Goal: Task Accomplishment & Management: Manage account settings

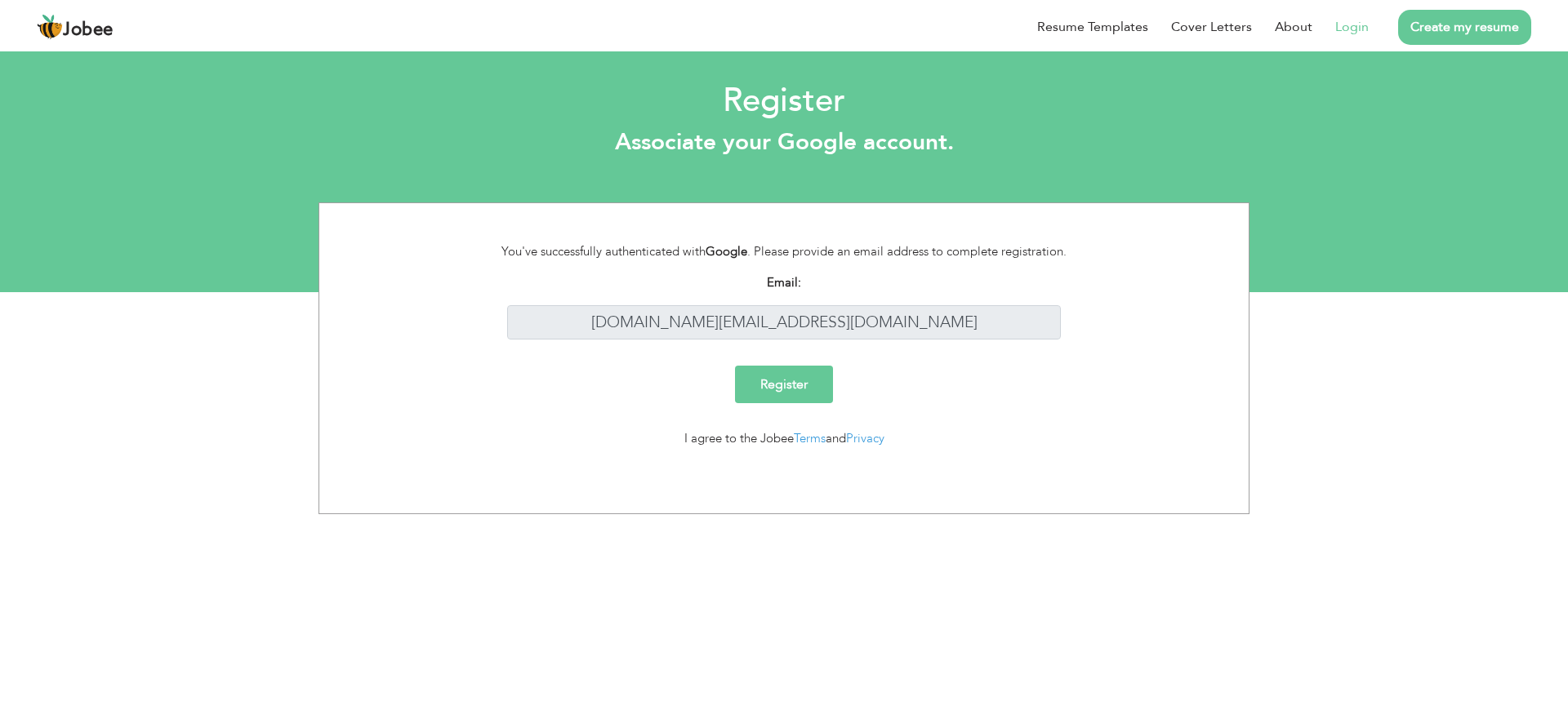
click at [759, 385] on input "Register" at bounding box center [784, 384] width 98 height 37
click at [1148, 384] on div "Register" at bounding box center [784, 391] width 905 height 51
click at [1340, 14] on li "Login" at bounding box center [1341, 27] width 56 height 42
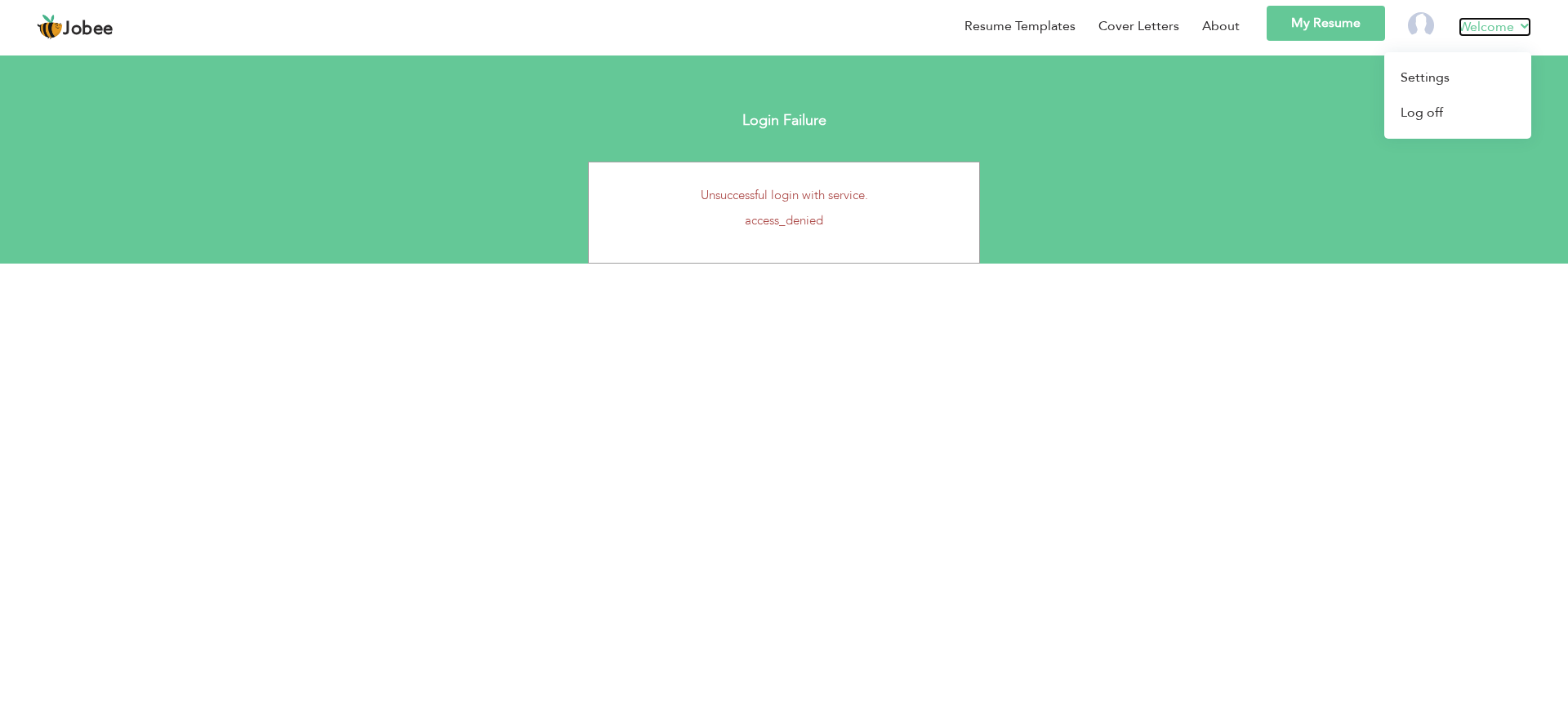
click at [1512, 19] on link "Welcome" at bounding box center [1495, 26] width 73 height 19
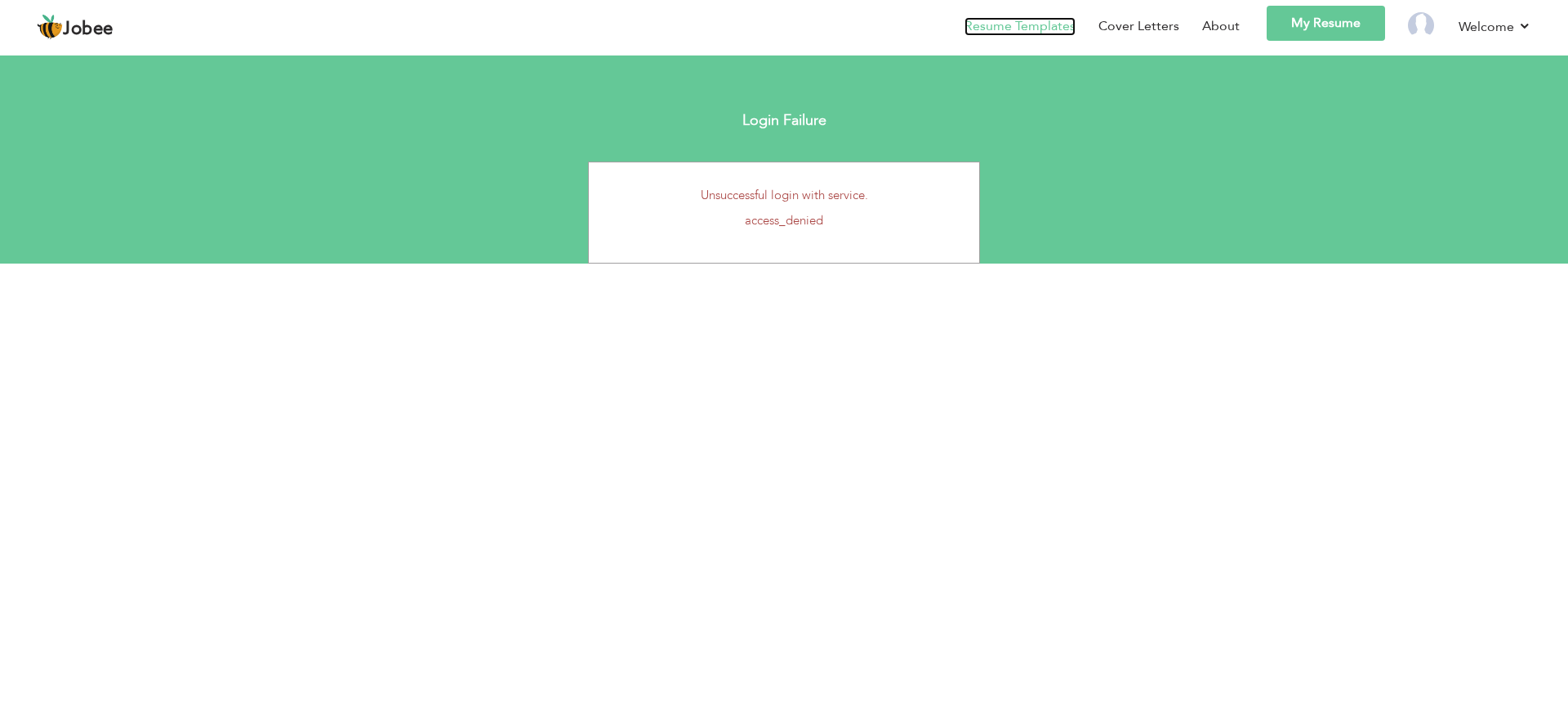
click at [1033, 31] on link "Resume Templates" at bounding box center [1019, 26] width 111 height 19
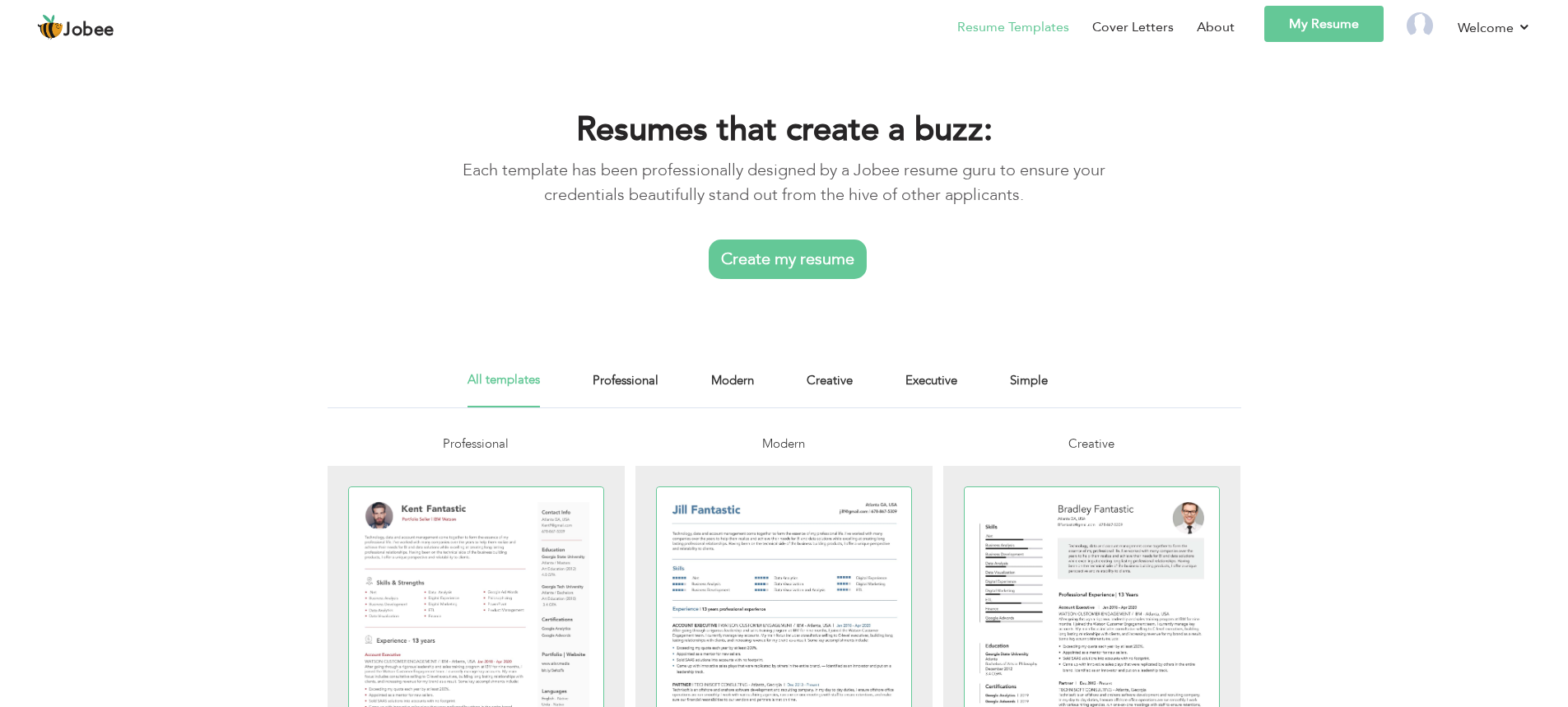
click at [1350, 32] on link "My Resume" at bounding box center [1324, 24] width 120 height 36
click at [1288, 28] on link "My Resume" at bounding box center [1324, 24] width 120 height 36
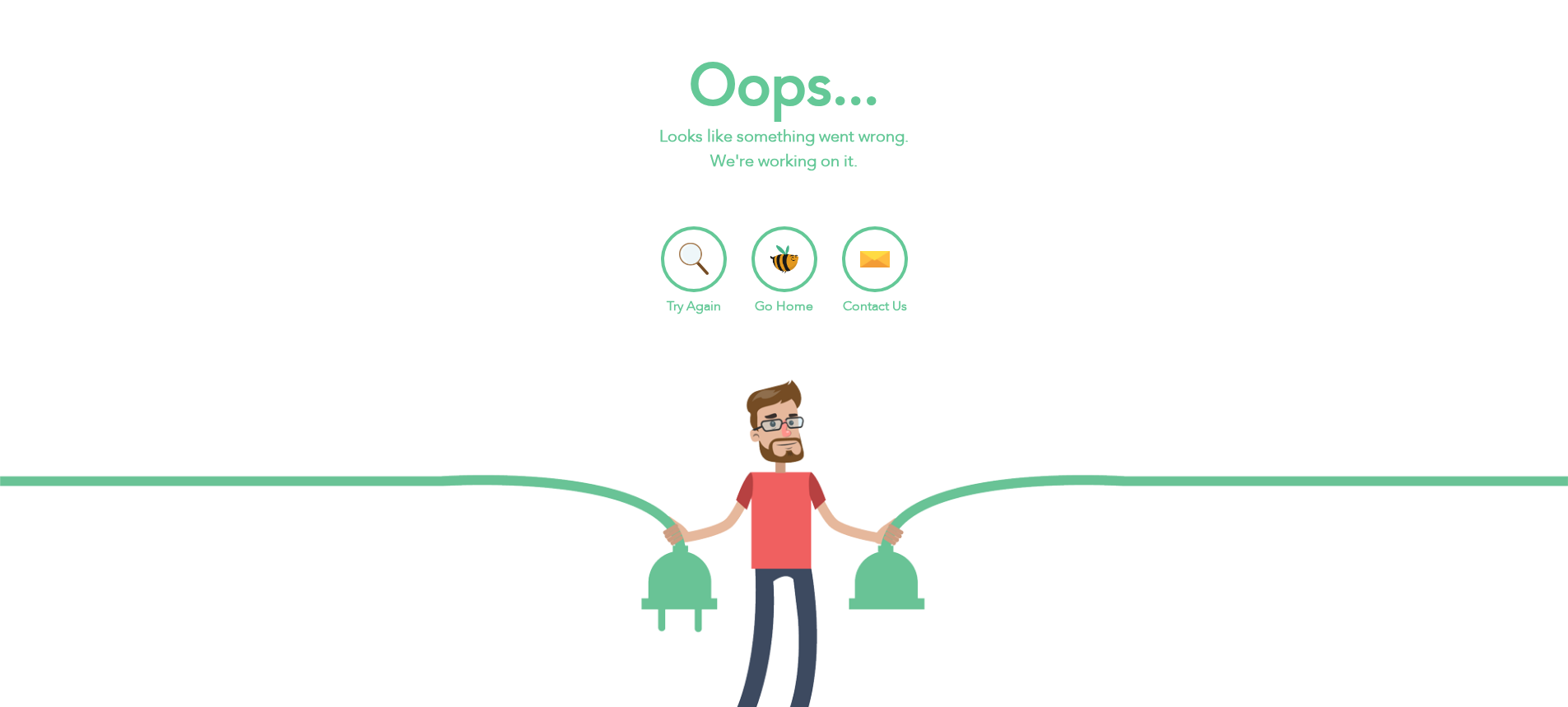
click at [765, 238] on li "Go Home" at bounding box center [784, 271] width 66 height 90
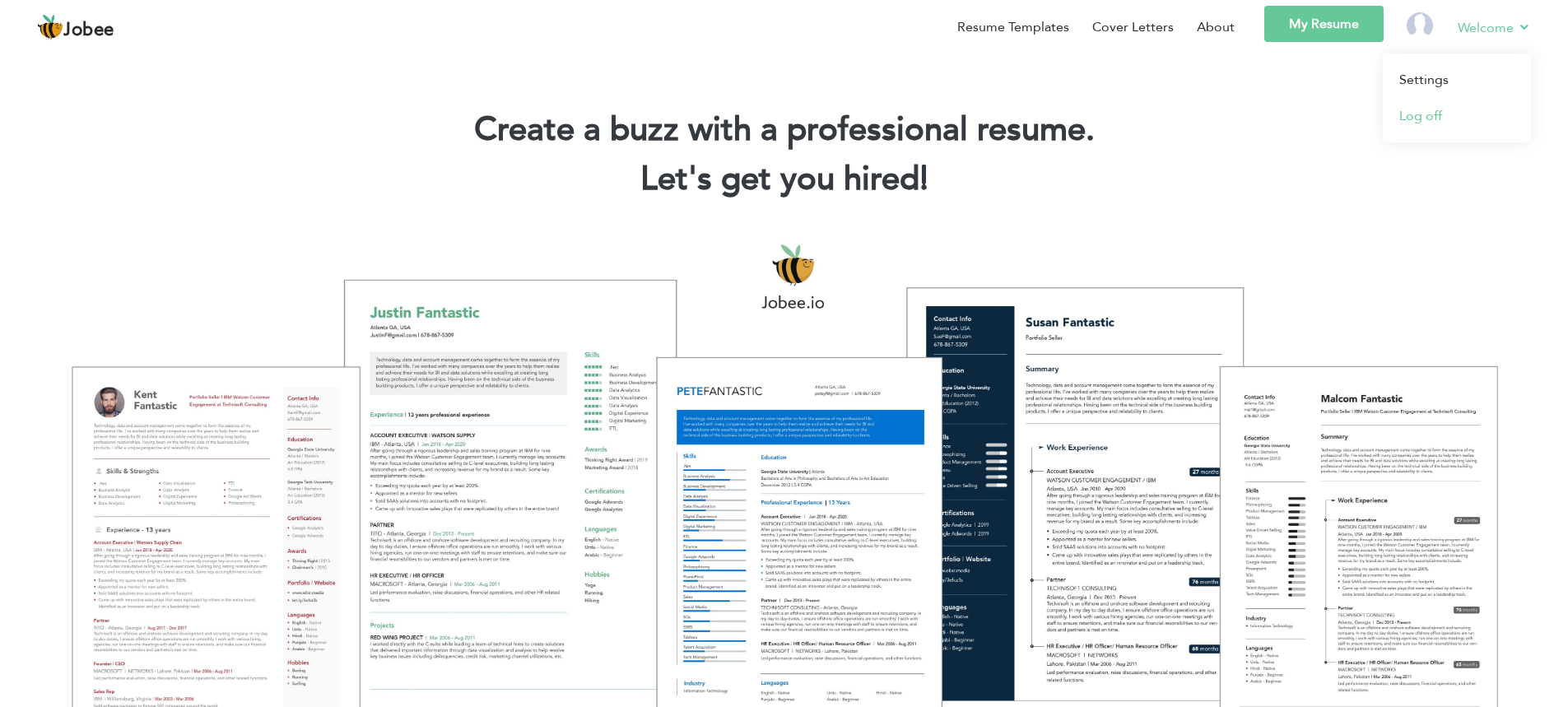
click at [1415, 113] on link "Log off" at bounding box center [1456, 116] width 148 height 36
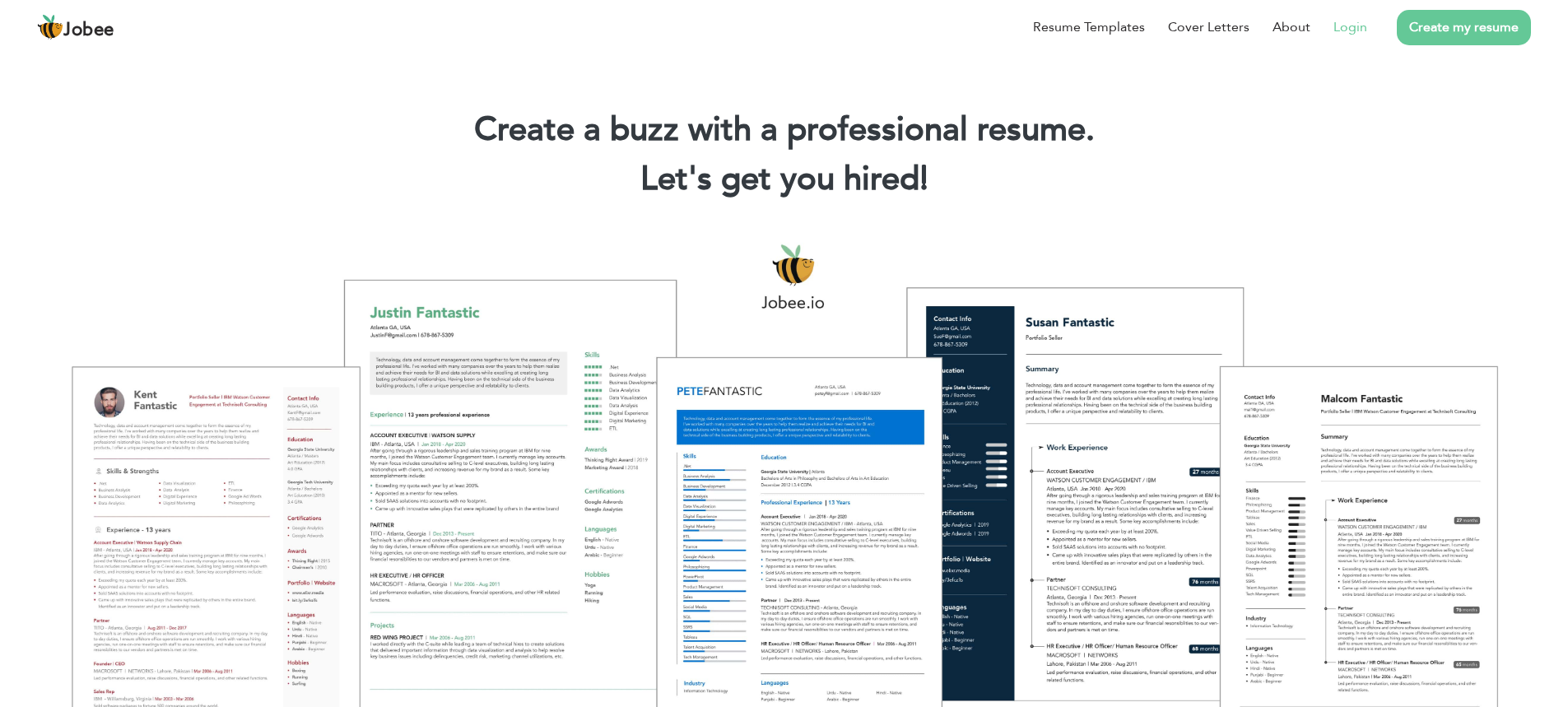
click at [1348, 26] on link "Login" at bounding box center [1349, 27] width 33 height 20
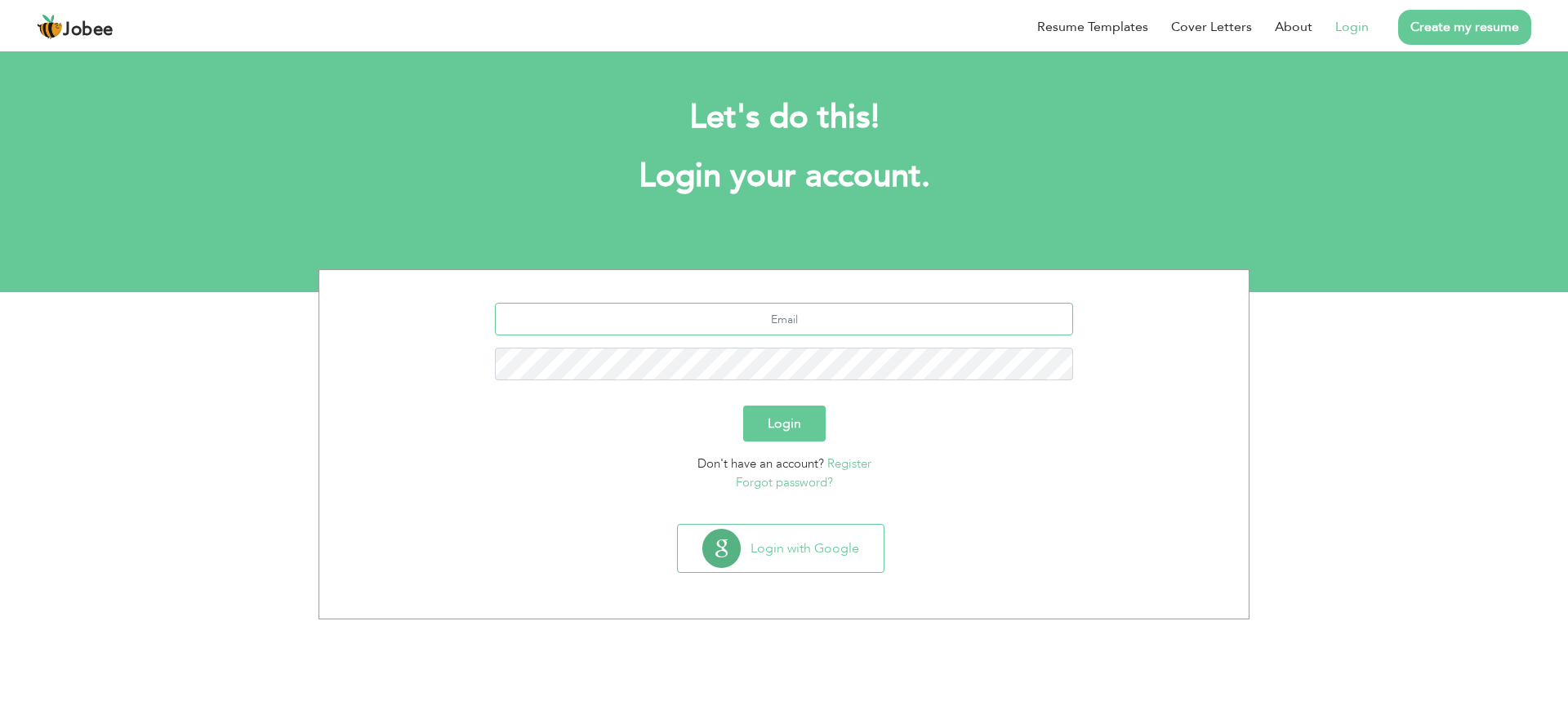
click at [807, 322] on input "text" at bounding box center [784, 319] width 579 height 33
type input "ali.raza.buo65@gmail.com"
click at [826, 415] on div "Login" at bounding box center [784, 424] width 905 height 36
click at [809, 423] on button "Login" at bounding box center [784, 424] width 82 height 36
